Goal: Download file/media

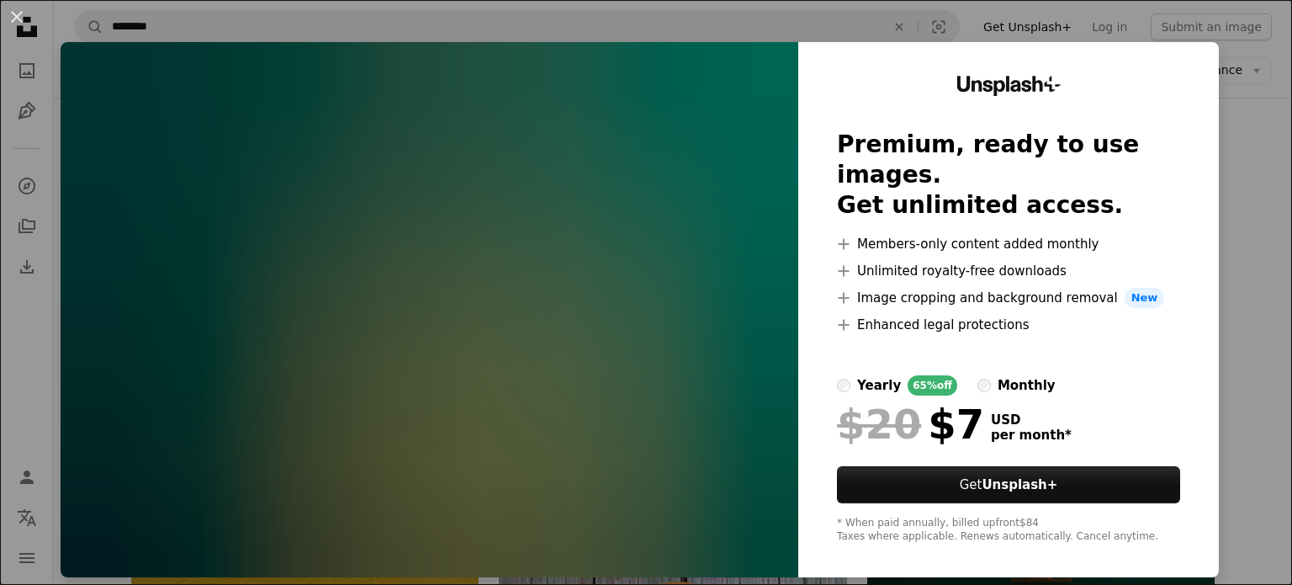
scroll to position [20262, 0]
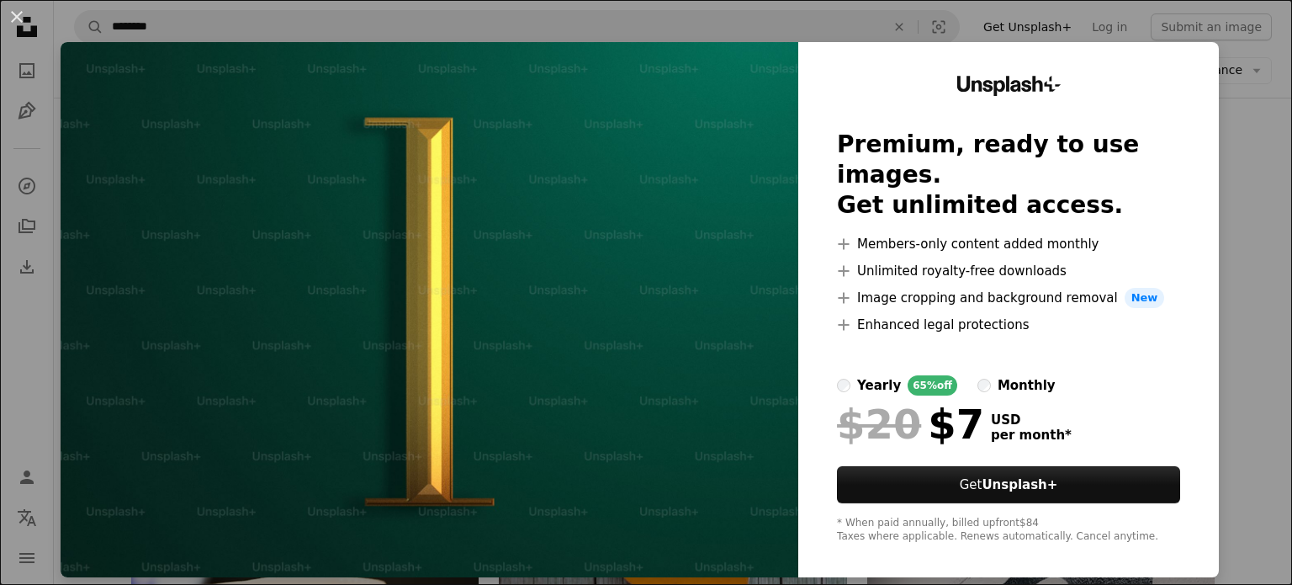
click at [1233, 110] on div "An X shape Unsplash+ Premium, ready to use images. Get unlimited access. A plus…" at bounding box center [646, 292] width 1292 height 585
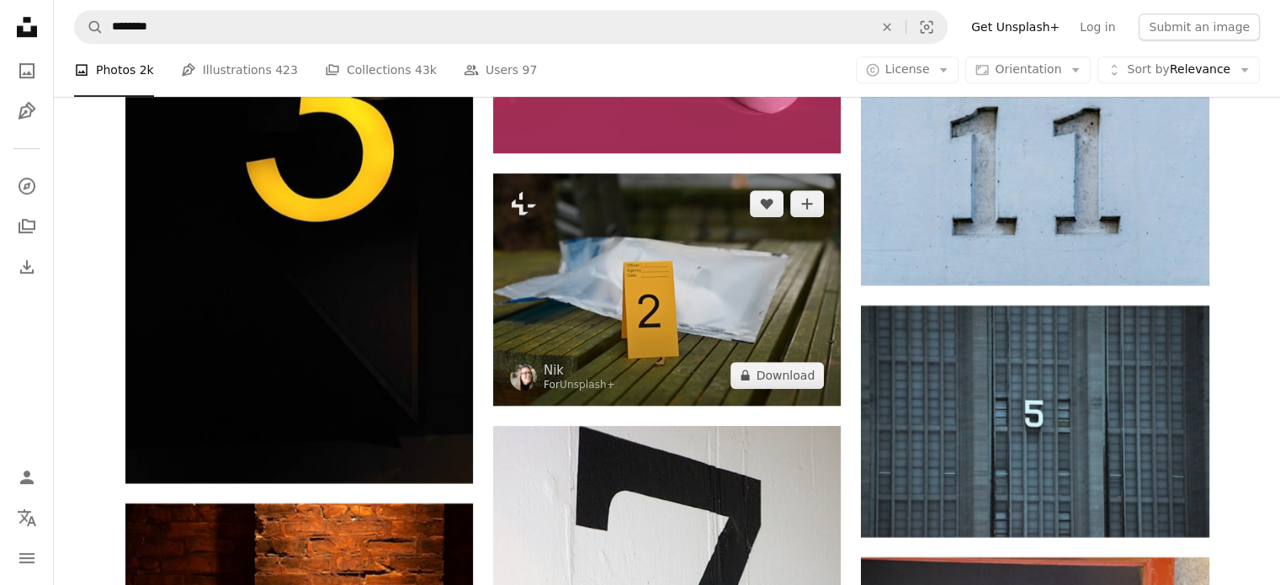
scroll to position [14105, 0]
